Goal: Navigation & Orientation: Find specific page/section

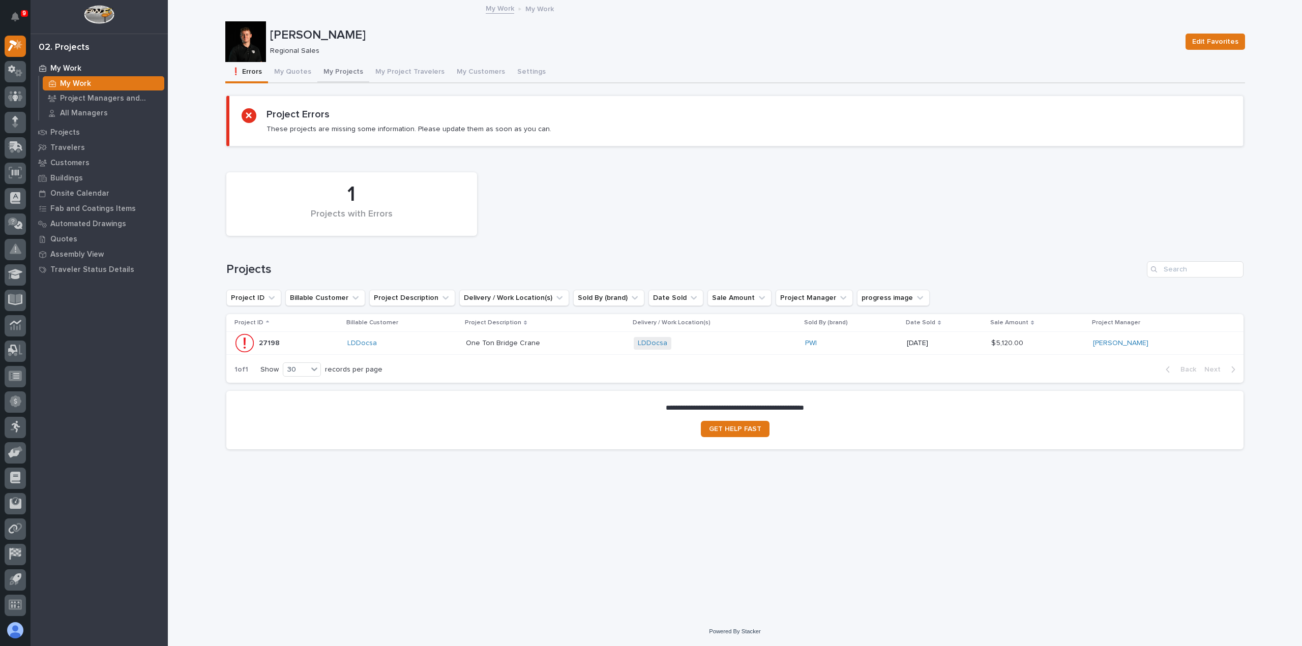
drag, startPoint x: 339, startPoint y: 71, endPoint x: 333, endPoint y: 73, distance: 5.8
click at [339, 72] on button "My Projects" at bounding box center [343, 72] width 52 height 21
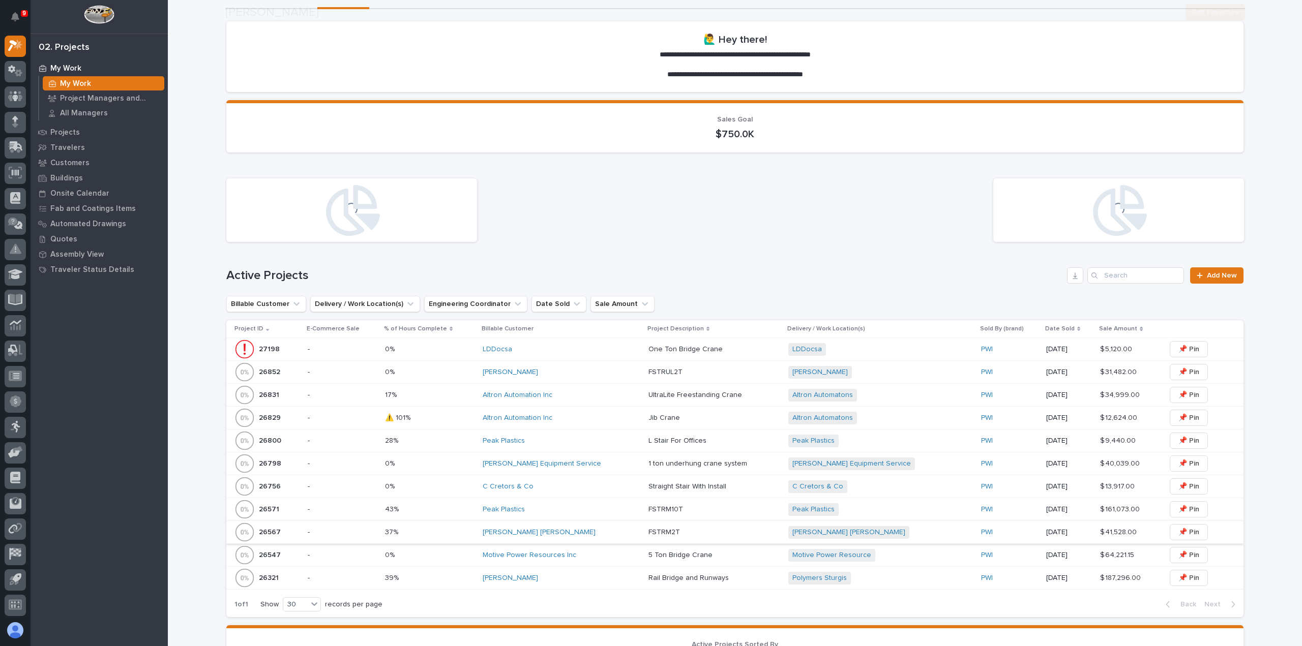
scroll to position [203, 0]
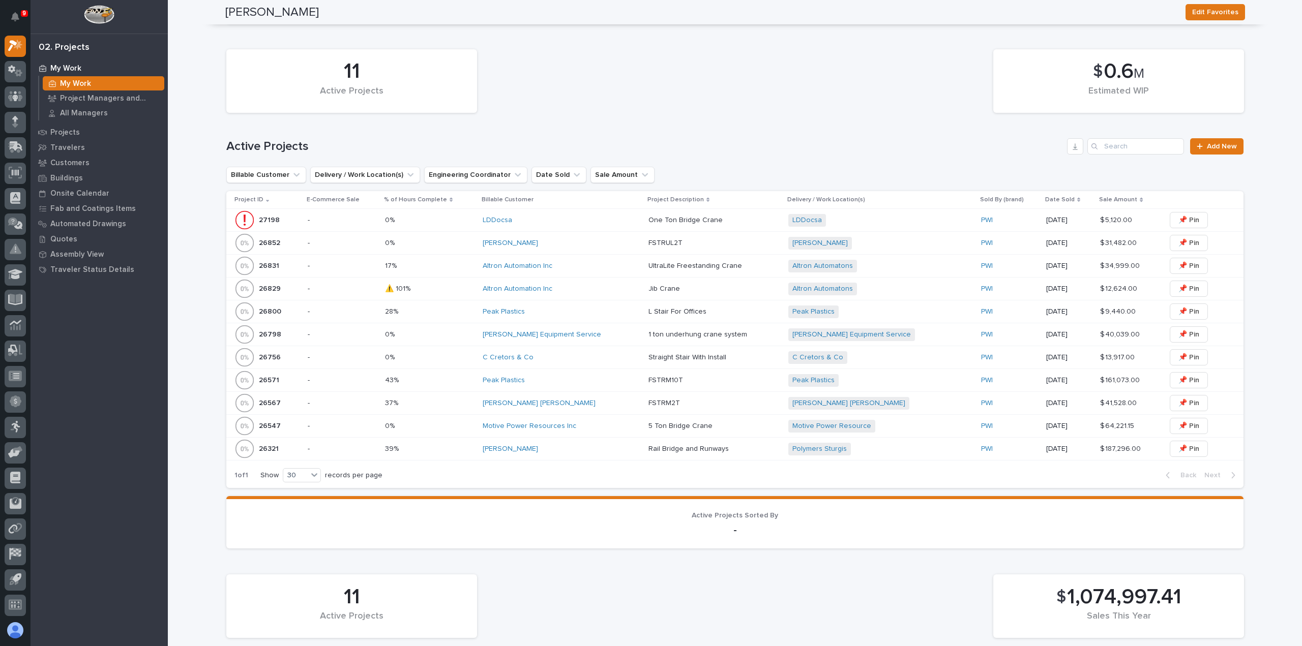
click at [603, 430] on div "Motive Power Resources Inc" at bounding box center [562, 426] width 158 height 17
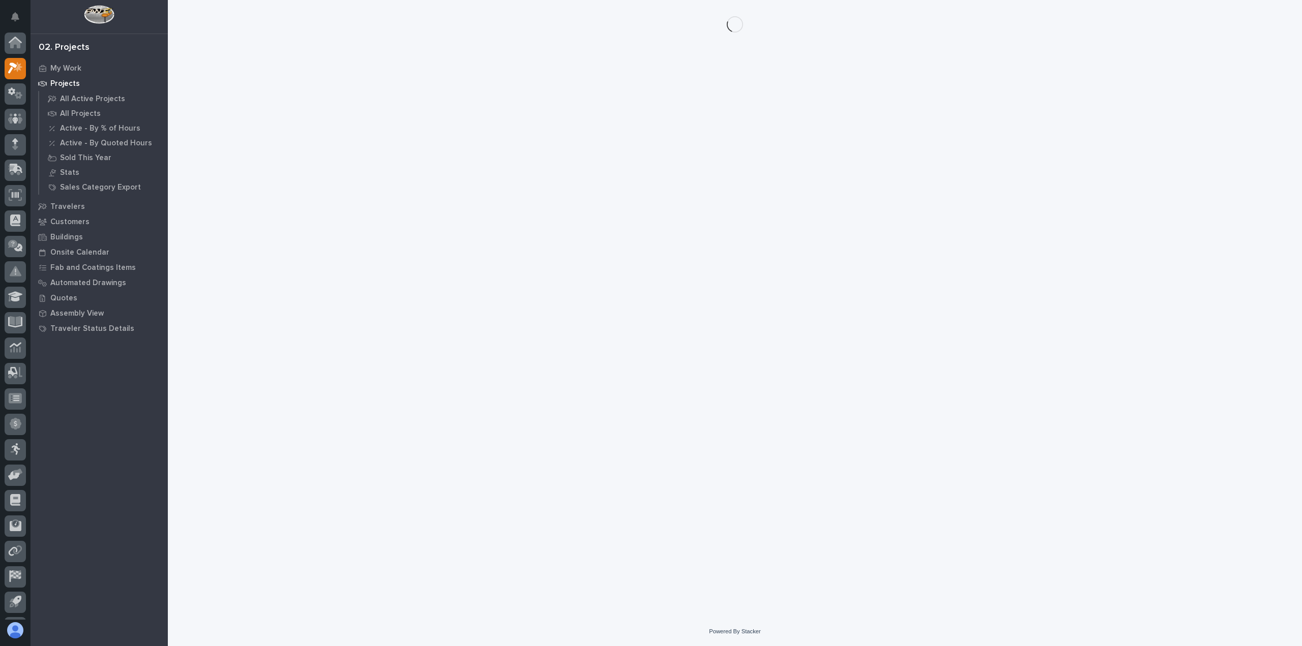
scroll to position [22, 0]
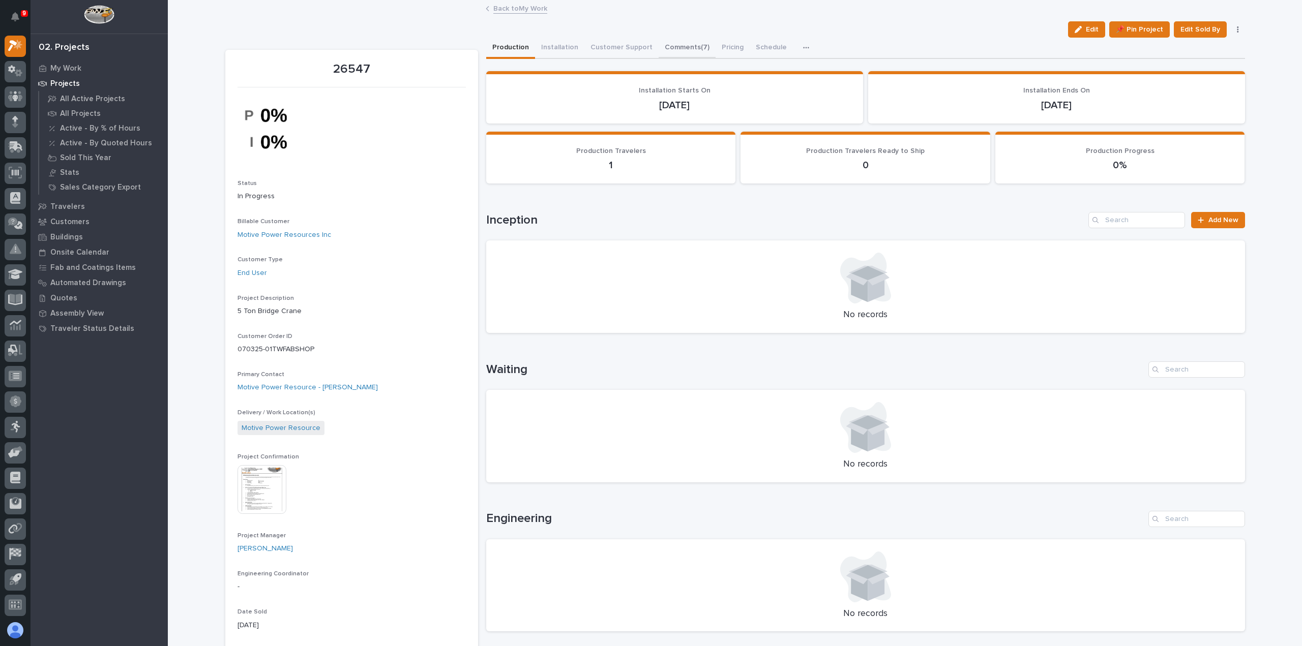
click at [672, 48] on button "Comments (7)" at bounding box center [686, 48] width 57 height 21
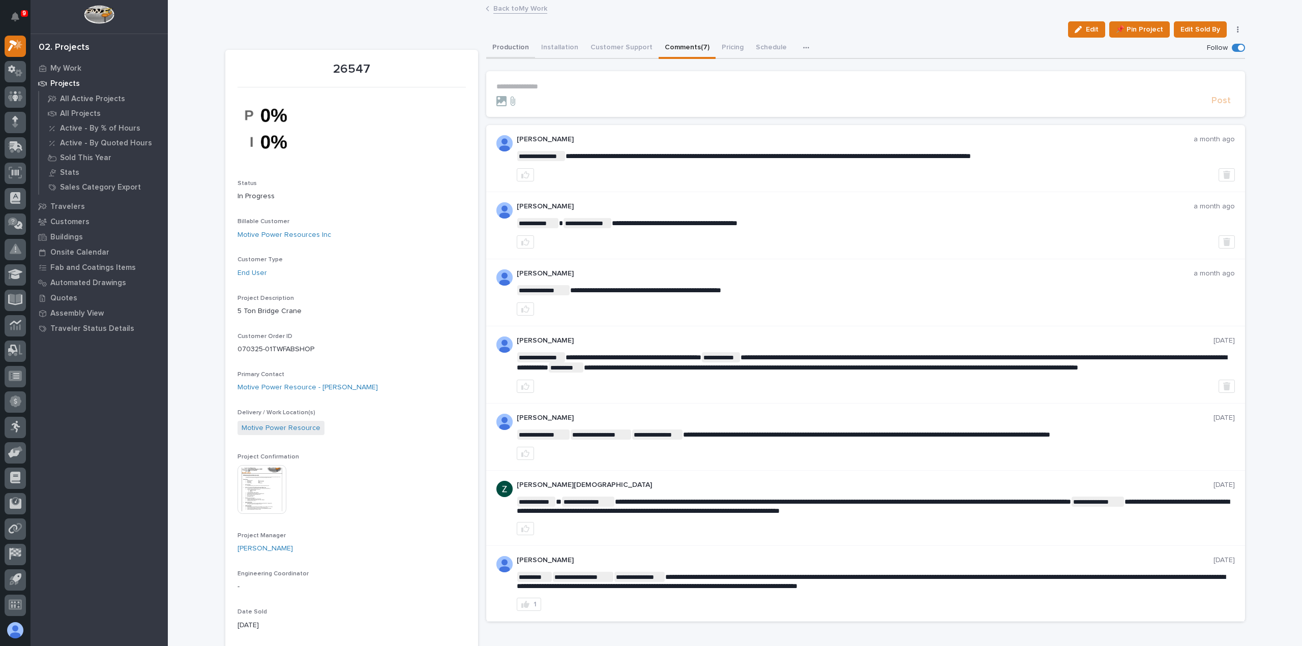
click at [518, 45] on button "Production" at bounding box center [510, 48] width 49 height 21
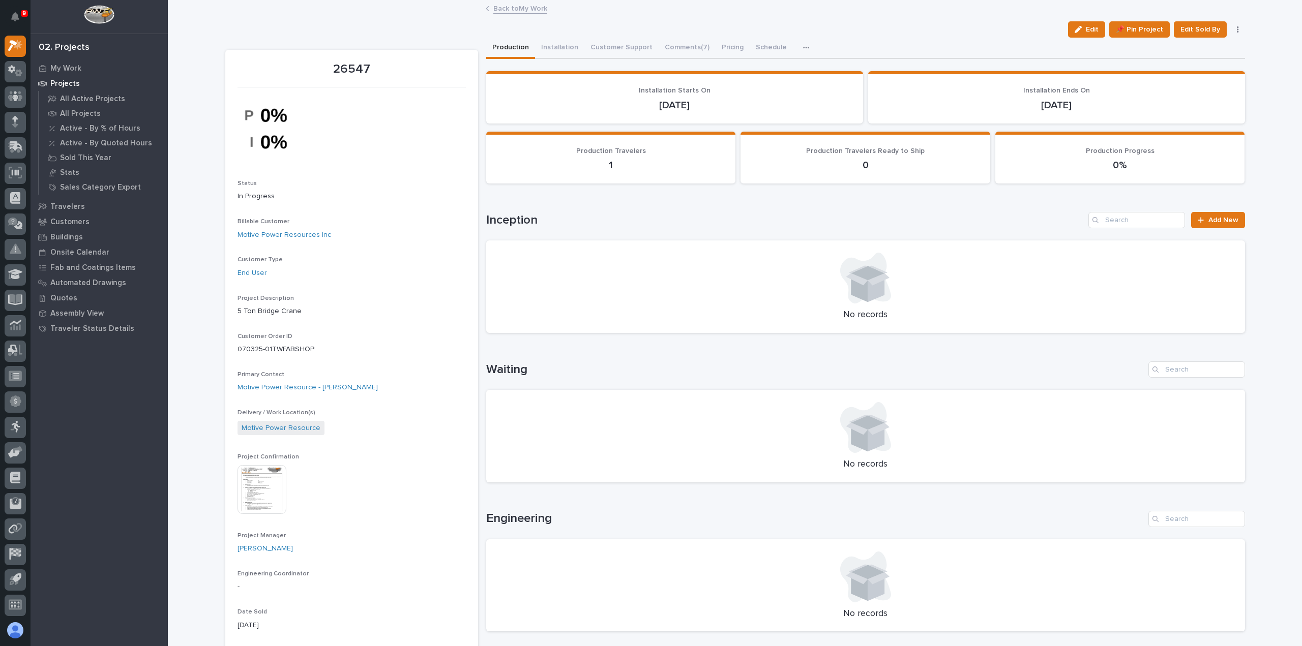
click at [509, 10] on link "Back to My Work" at bounding box center [520, 8] width 54 height 12
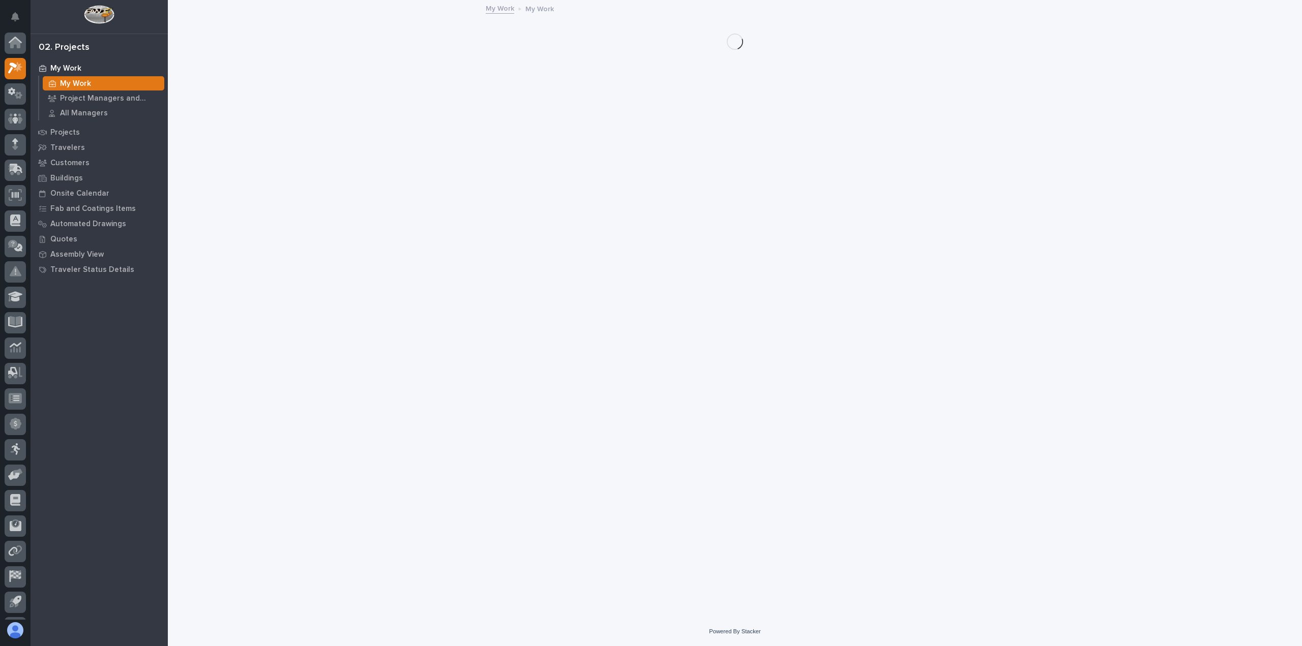
scroll to position [22, 0]
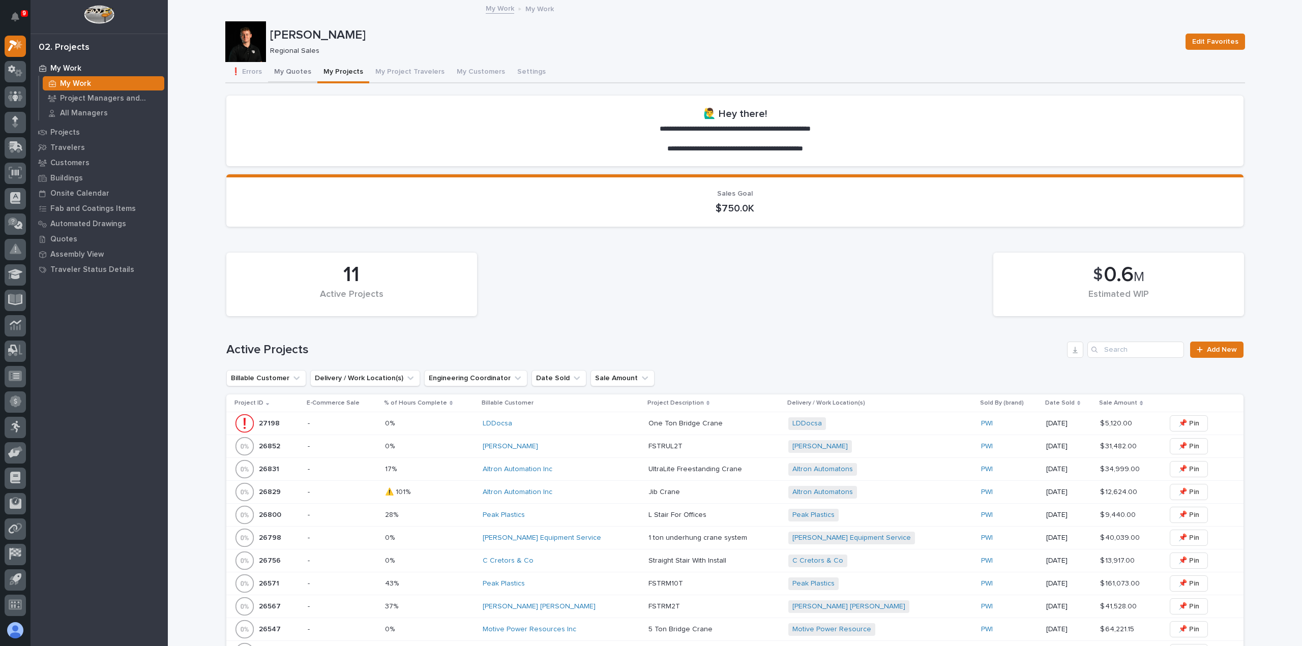
click at [304, 67] on button "My Quotes" at bounding box center [292, 72] width 49 height 21
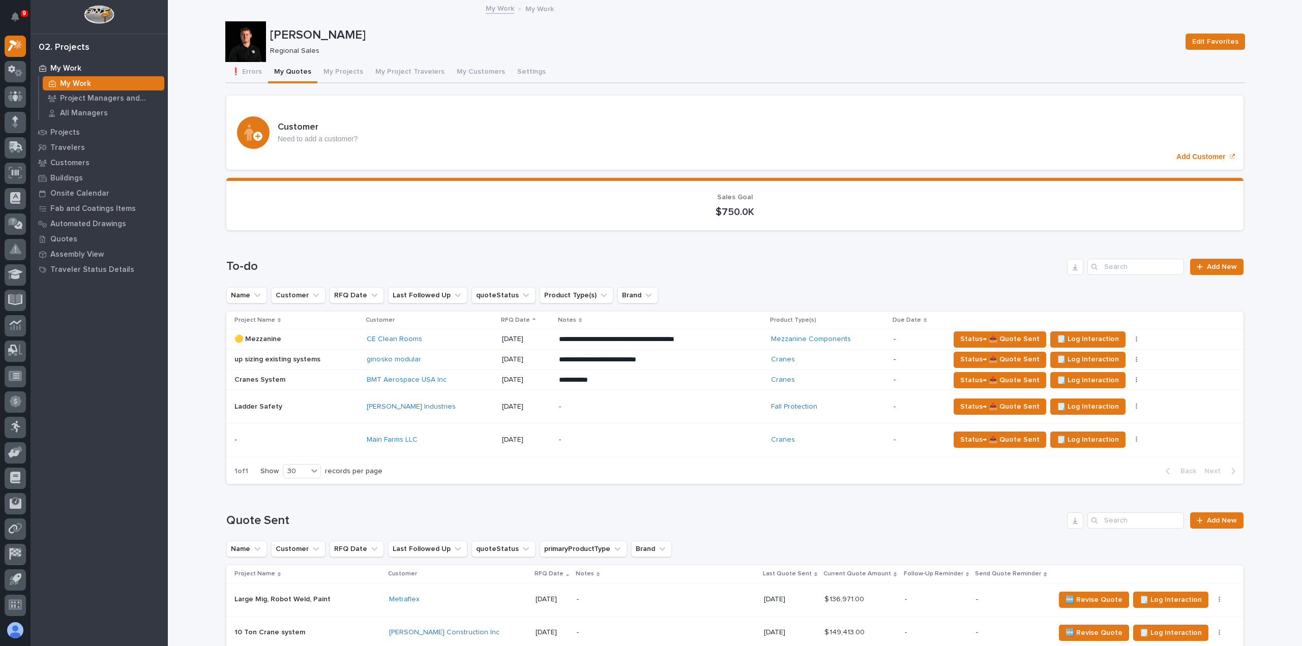
click at [447, 449] on td "Main Farms LLC" at bounding box center [430, 440] width 135 height 33
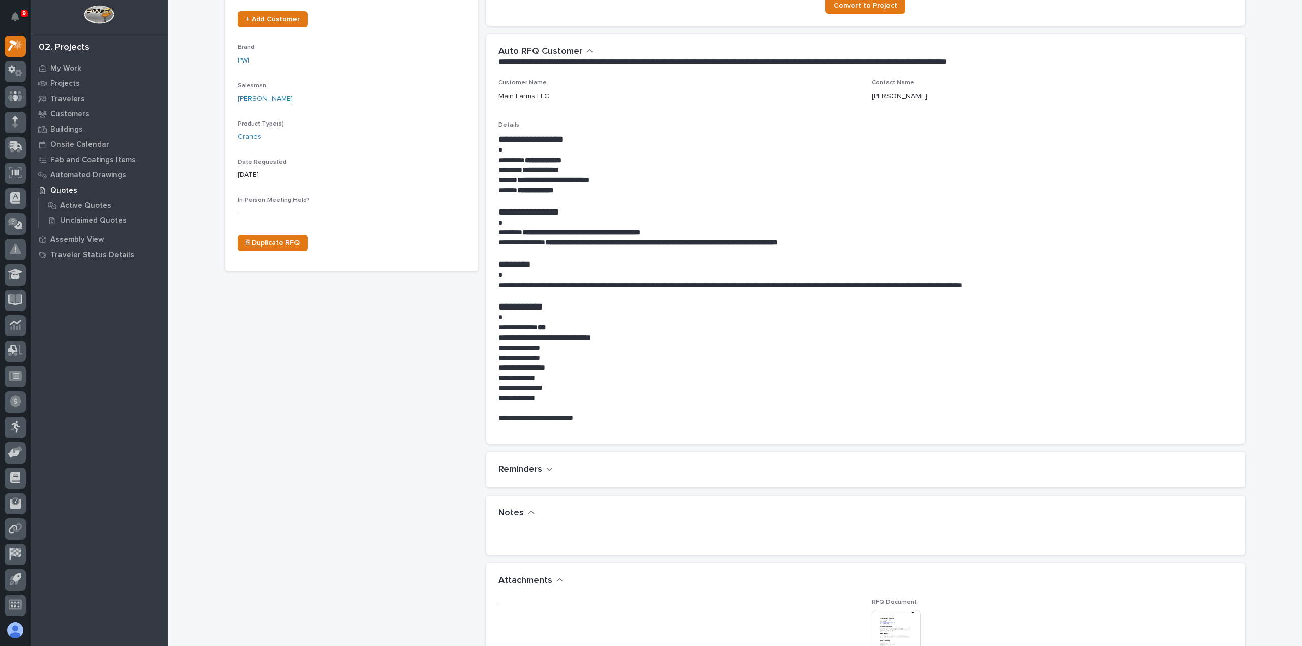
scroll to position [356, 0]
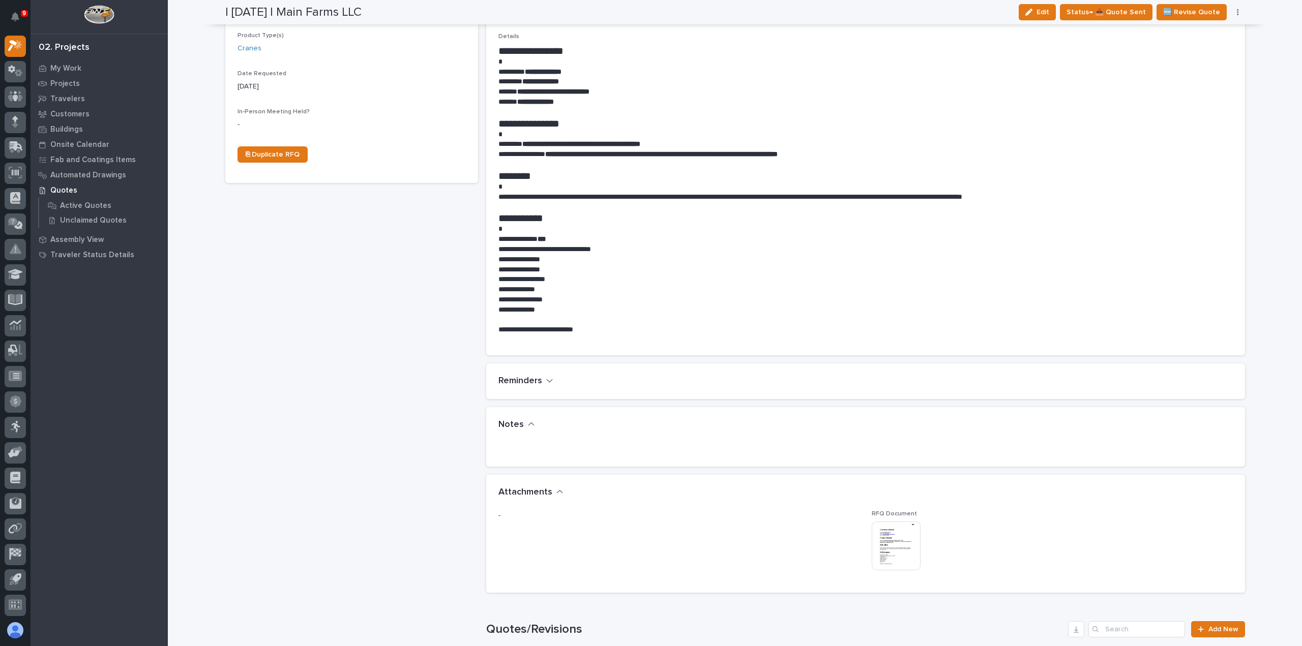
click at [904, 543] on img at bounding box center [895, 546] width 49 height 49
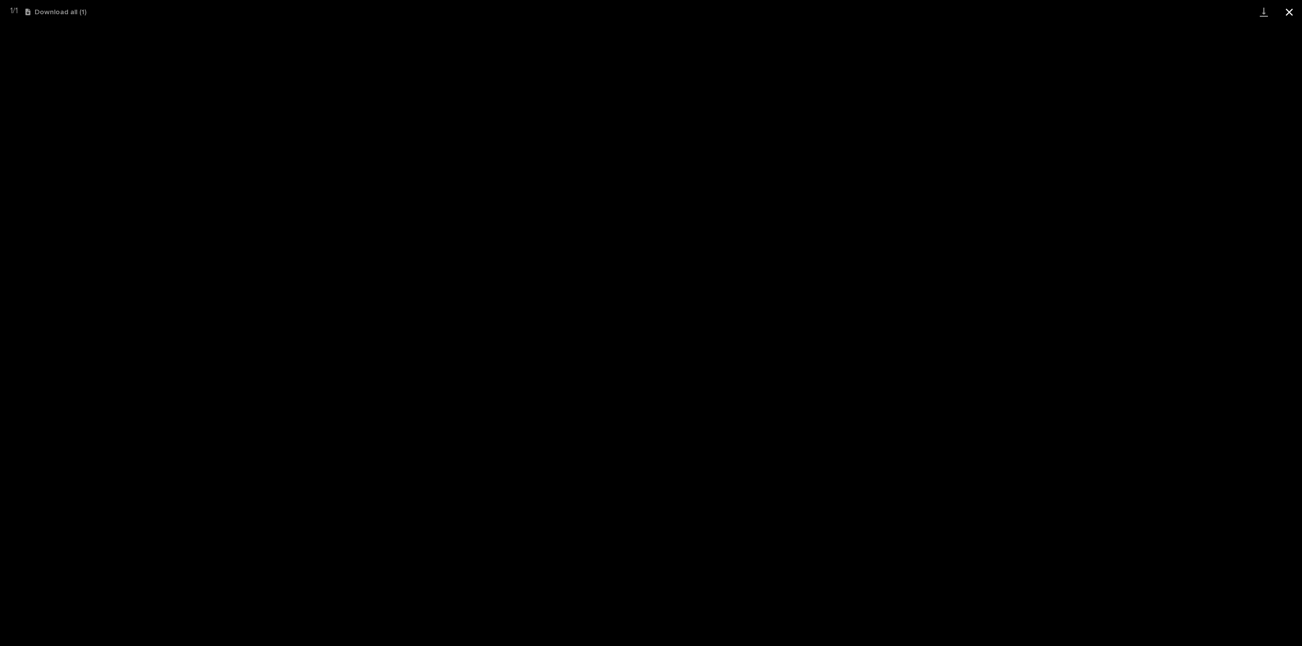
click at [1288, 9] on button "Close gallery" at bounding box center [1288, 12] width 25 height 24
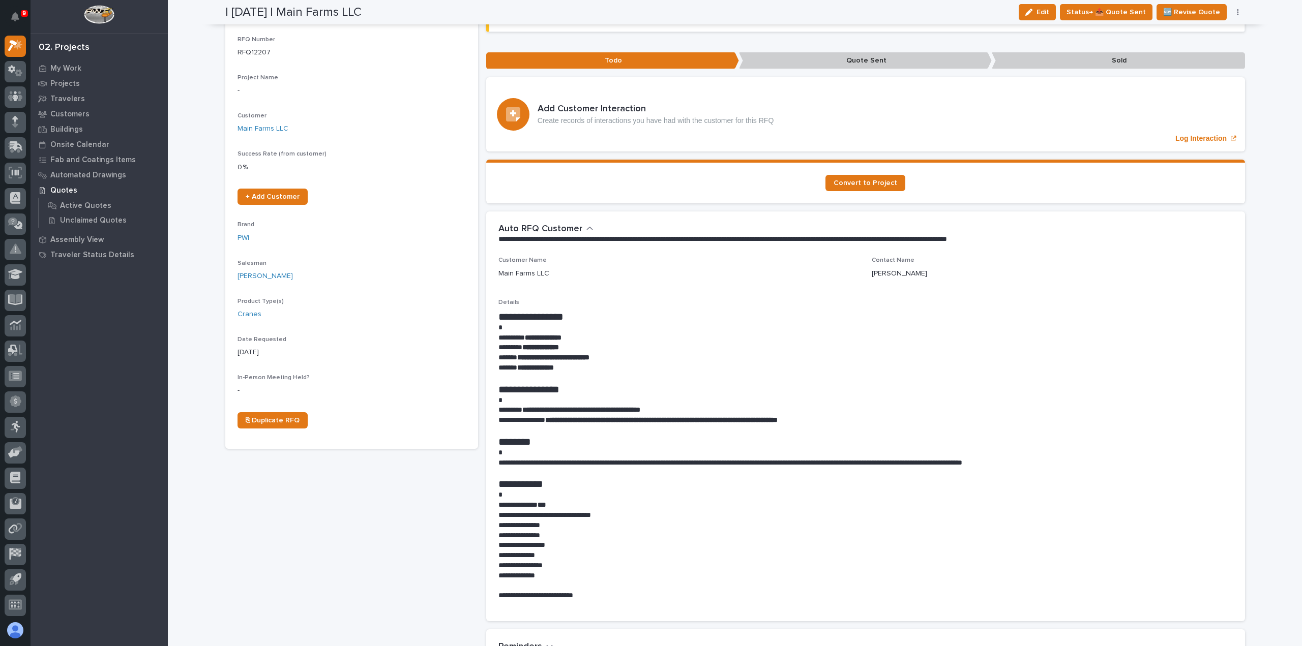
scroll to position [0, 0]
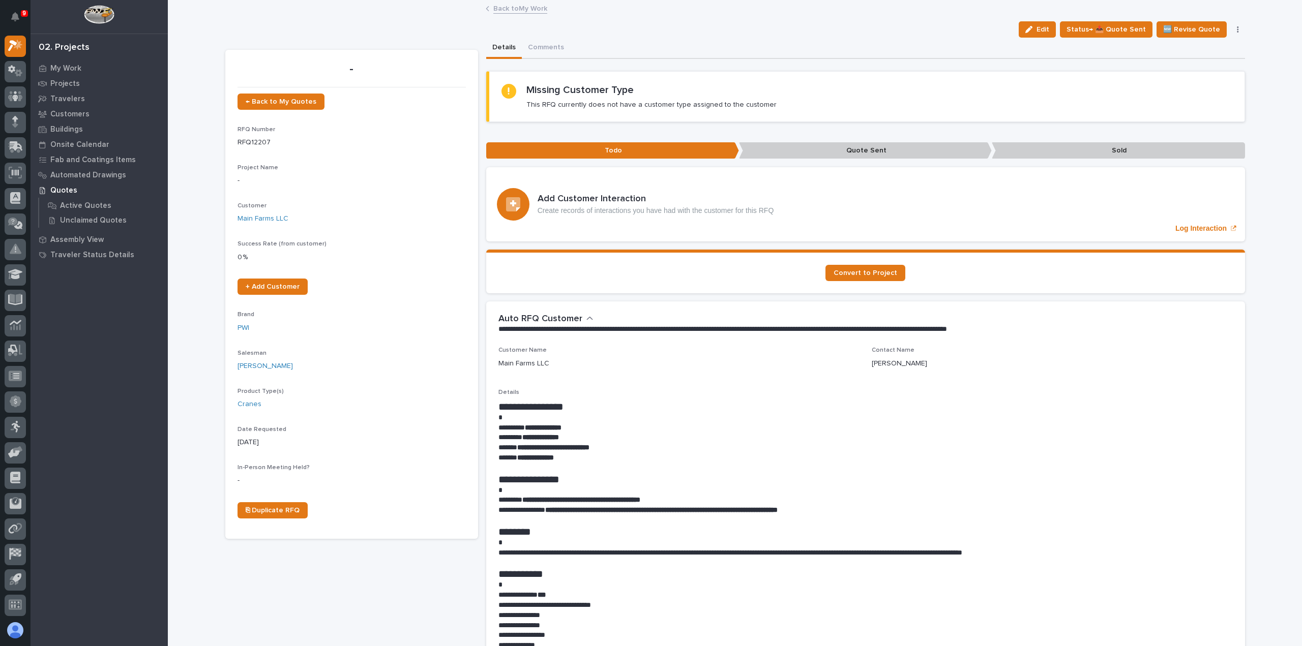
click at [520, 9] on link "Back to My Work" at bounding box center [520, 8] width 54 height 12
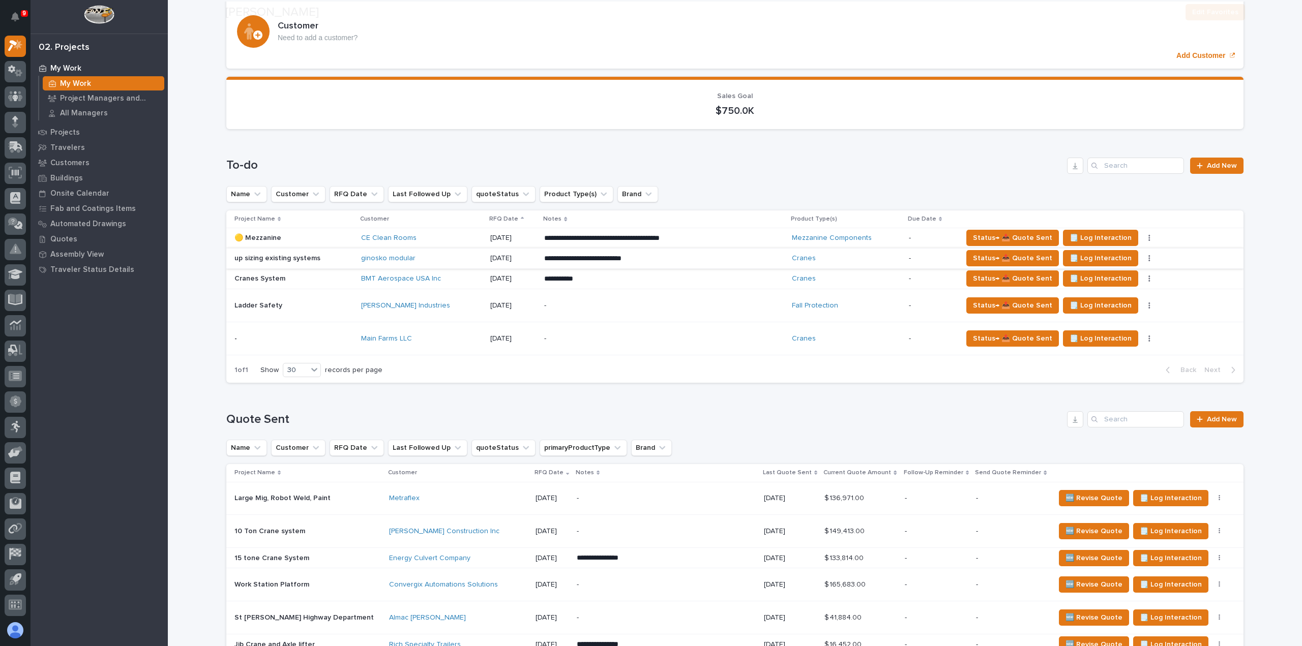
scroll to position [102, 0]
